Goal: Find specific page/section: Find specific page/section

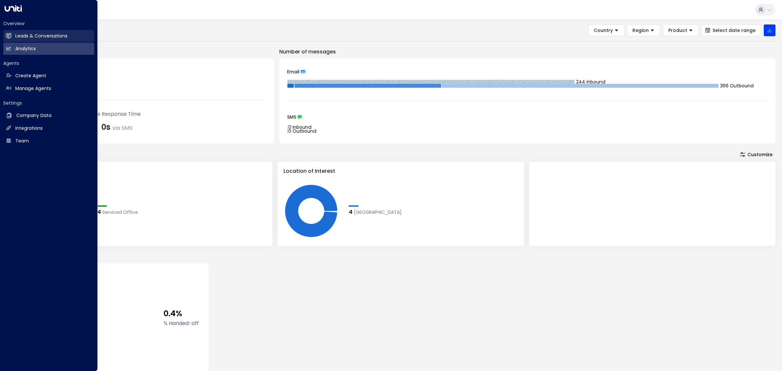
click at [14, 34] on link "Leads & Conversations Leads & Conversations" at bounding box center [48, 36] width 91 height 12
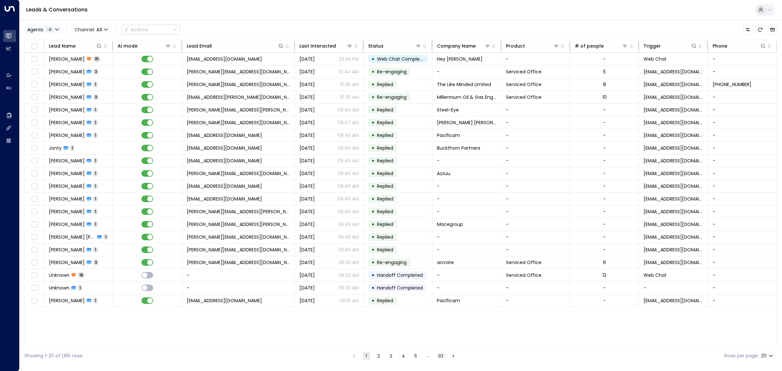
click at [46, 32] on div "Agents 4" at bounding box center [40, 29] width 26 height 5
click at [60, 90] on button "Clear" at bounding box center [62, 89] width 13 height 5
click at [53, 63] on div "[PERSON_NAME]" at bounding box center [54, 62] width 36 height 7
click at [112, 88] on button "Apply" at bounding box center [110, 89] width 19 height 9
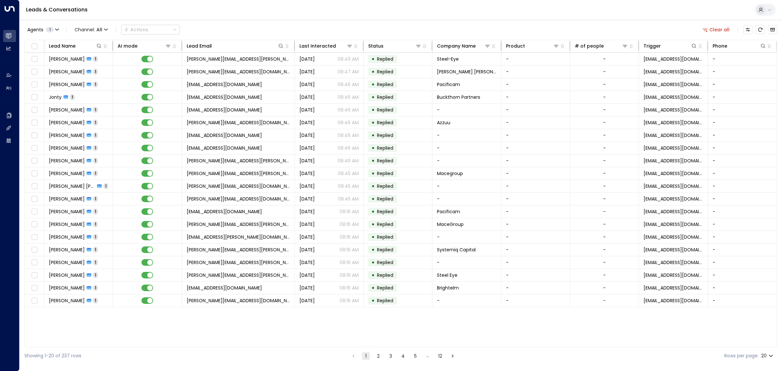
click at [283, 14] on div "Leads & Conversations" at bounding box center [401, 10] width 763 height 20
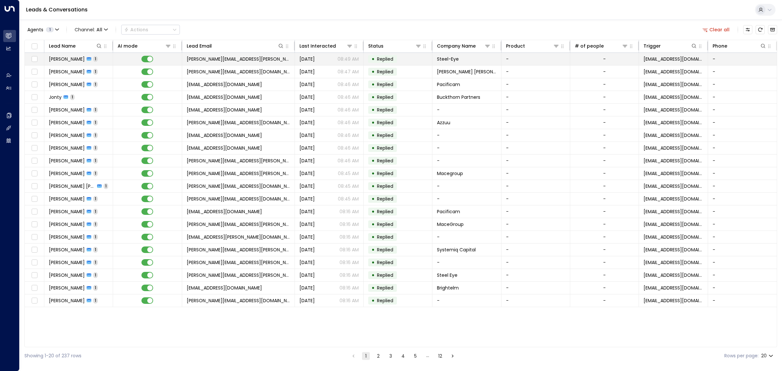
click at [258, 57] on td "[PERSON_NAME][EMAIL_ADDRESS][PERSON_NAME][DOMAIN_NAME]" at bounding box center [238, 59] width 113 height 12
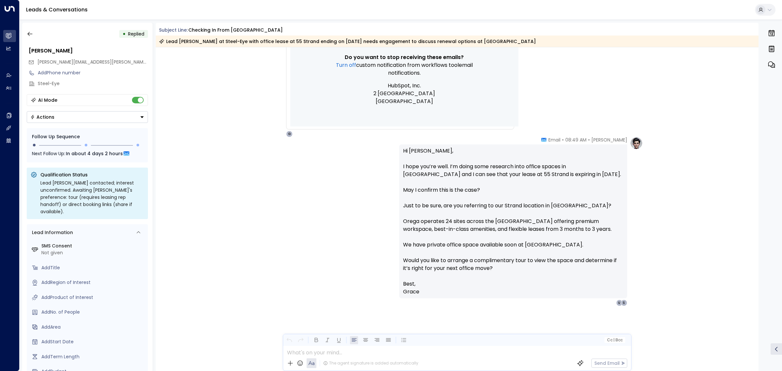
scroll to position [336, 0]
click at [28, 32] on icon "button" at bounding box center [30, 34] width 7 height 7
